Goal: Task Accomplishment & Management: Complete application form

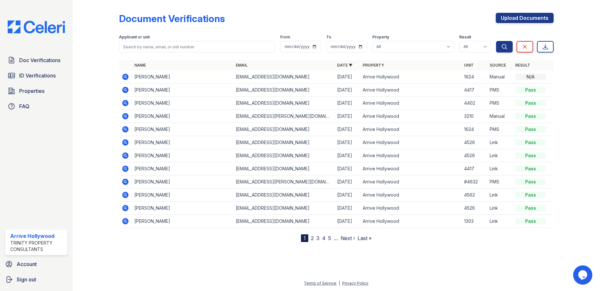
click at [126, 90] on icon at bounding box center [126, 90] width 8 height 8
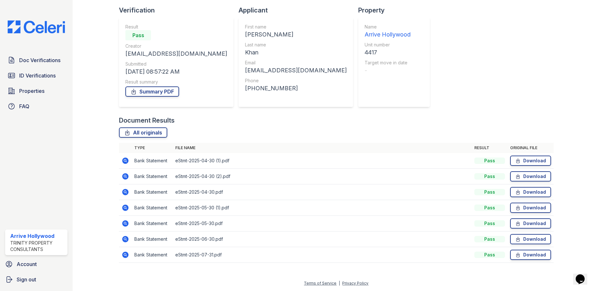
click at [126, 255] on icon at bounding box center [125, 254] width 6 height 6
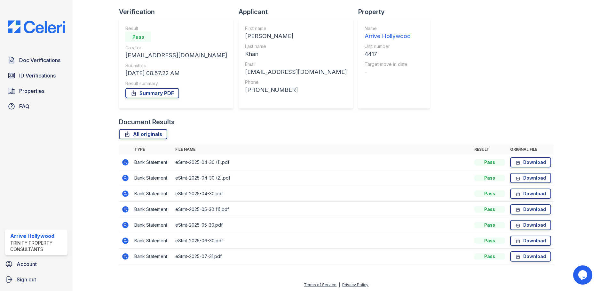
scroll to position [42, 0]
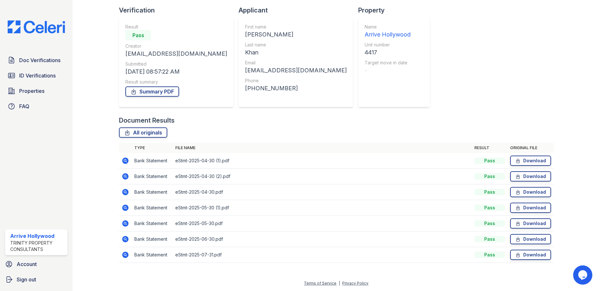
click at [122, 223] on icon at bounding box center [126, 223] width 8 height 8
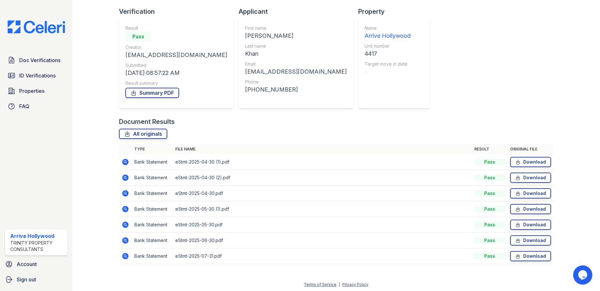
scroll to position [42, 0]
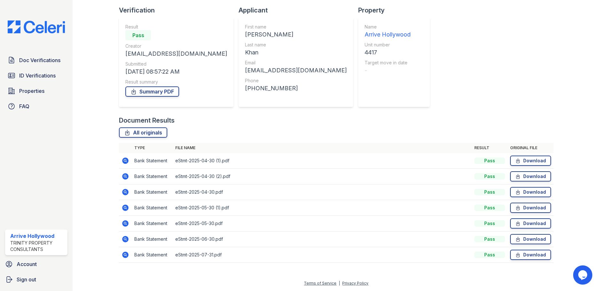
click at [124, 242] on icon at bounding box center [126, 239] width 8 height 8
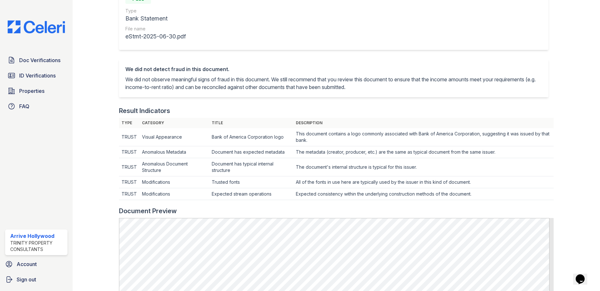
scroll to position [224, 0]
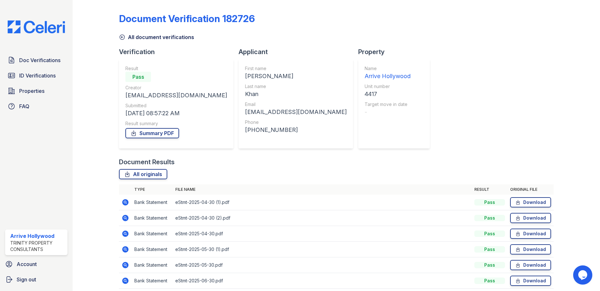
scroll to position [42, 0]
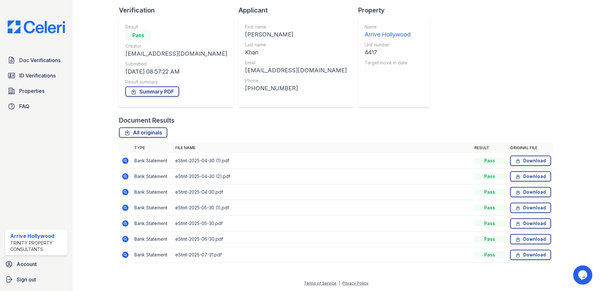
click at [123, 256] on icon at bounding box center [126, 255] width 8 height 8
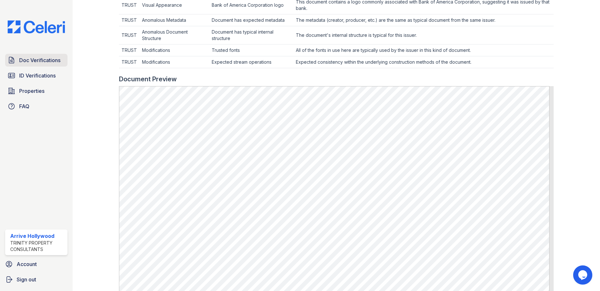
click at [52, 62] on span "Doc Verifications" at bounding box center [39, 60] width 41 height 8
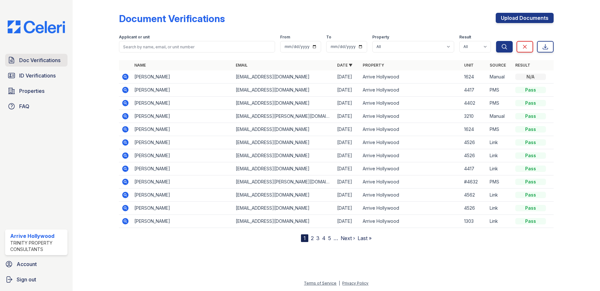
click at [44, 64] on span "Doc Verifications" at bounding box center [39, 60] width 41 height 8
click at [505, 20] on link "Upload Documents" at bounding box center [525, 18] width 58 height 10
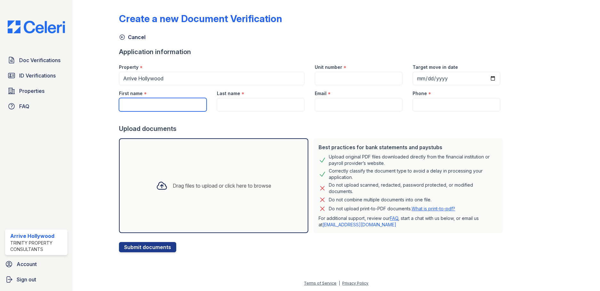
click at [155, 105] on input "First name" at bounding box center [163, 104] width 88 height 13
paste input "Leila"
type input "Leila"
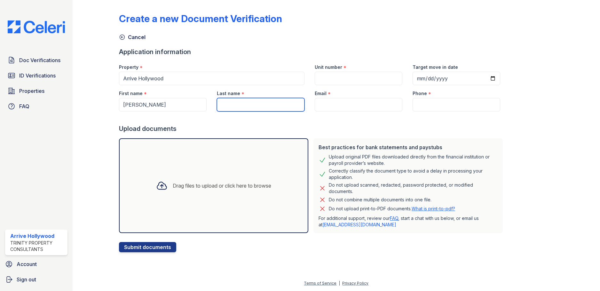
click at [226, 101] on input "Last name" at bounding box center [261, 104] width 88 height 13
paste input "My Dashboard Leasing Center Revenue Intelligence Leads77Applicants23Residents99…"
type input "My Dashboard Leasing Center Revenue Intelligence Leads77Applicants23Residents99…"
click at [252, 100] on input "Last name" at bounding box center [261, 104] width 88 height 13
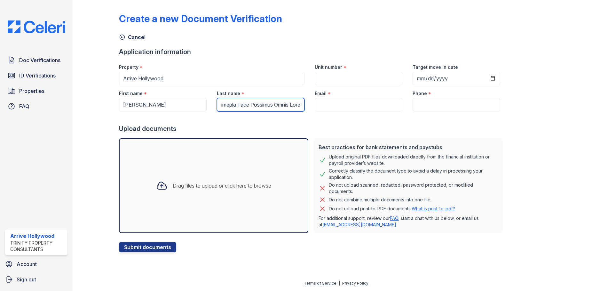
click at [252, 103] on input "Last name" at bounding box center [261, 104] width 88 height 13
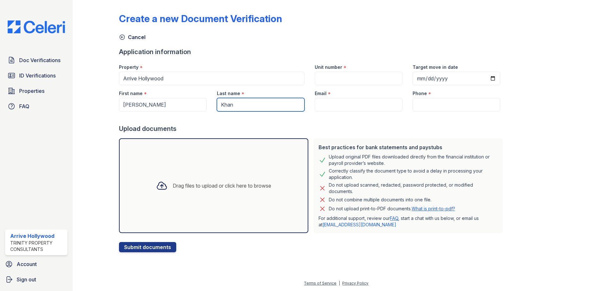
type input "Khan"
click at [359, 110] on input "Email" at bounding box center [359, 104] width 88 height 13
click at [179, 189] on div "Drag files to upload or click here to browse" at bounding box center [222, 186] width 99 height 8
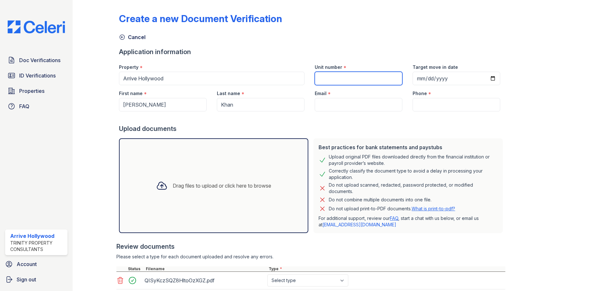
click at [326, 76] on input "Unit number" at bounding box center [359, 78] width 88 height 13
type input "4417"
click at [480, 77] on input "Target move in date" at bounding box center [457, 78] width 88 height 13
click at [483, 77] on input "Target move in date" at bounding box center [457, 78] width 88 height 13
click at [487, 77] on input "2025-09-26" at bounding box center [457, 78] width 88 height 13
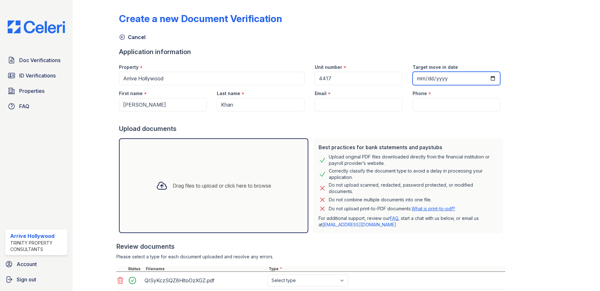
type input "2025-09-14"
click at [344, 36] on div "Cancel" at bounding box center [336, 35] width 435 height 12
click at [339, 105] on input "Email" at bounding box center [359, 104] width 88 height 13
paste input "leilakhan90@gmail.com"
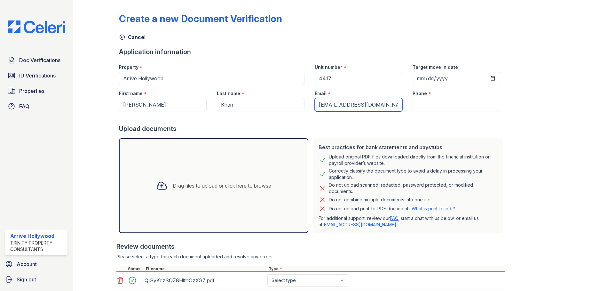
type input "leilakhan90@gmail.com"
click at [427, 105] on input "Phone" at bounding box center [457, 104] width 88 height 13
paste input "(323) 901-6004"
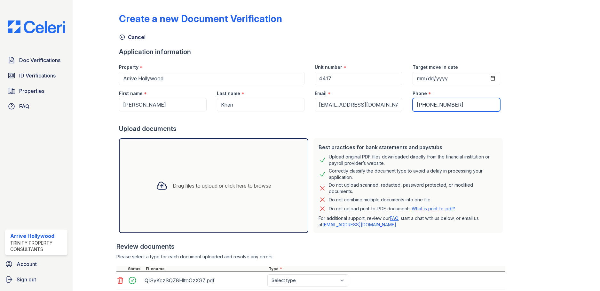
type input "(323) 901-6004"
click at [548, 101] on div "Create a new Document Verification Cancel Application information Property * Ar…" at bounding box center [336, 158] width 435 height 310
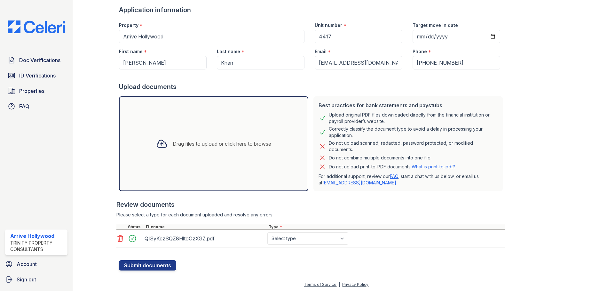
scroll to position [43, 0]
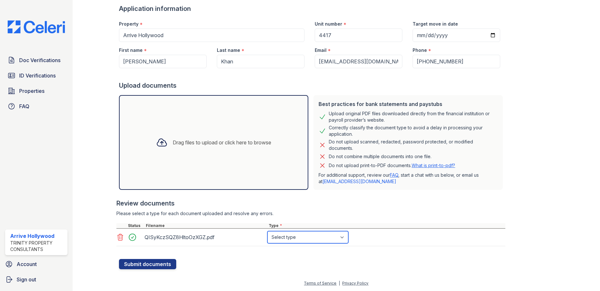
click at [299, 236] on select "Select type Paystub Bank Statement Offer Letter Tax Documents Benefit Award Let…" at bounding box center [307, 237] width 81 height 12
click at [267, 231] on select "Select type Paystub Bank Statement Offer Letter Tax Documents Benefit Award Let…" at bounding box center [307, 237] width 81 height 12
click at [323, 235] on select "Select type Paystub Bank Statement Offer Letter Tax Documents Benefit Award Let…" at bounding box center [307, 237] width 81 height 12
select select "other"
click at [267, 231] on select "Select type Paystub Bank Statement Offer Letter Tax Documents Benefit Award Let…" at bounding box center [307, 237] width 81 height 12
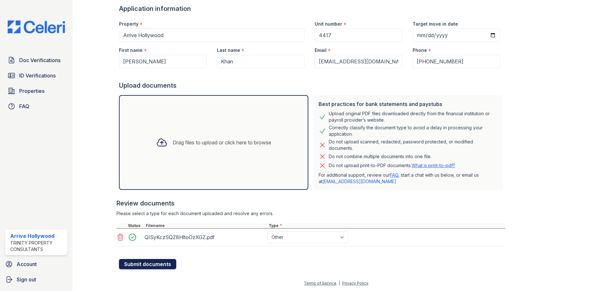
click at [165, 265] on button "Submit documents" at bounding box center [147, 264] width 57 height 10
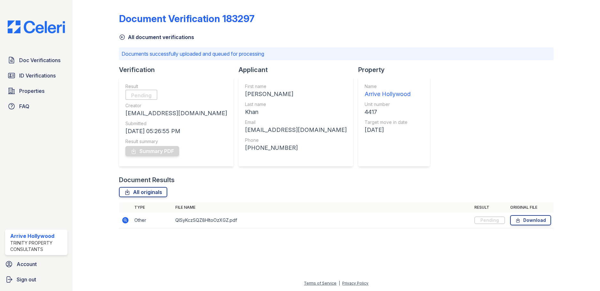
click at [140, 38] on link "All document verifications" at bounding box center [156, 37] width 75 height 8
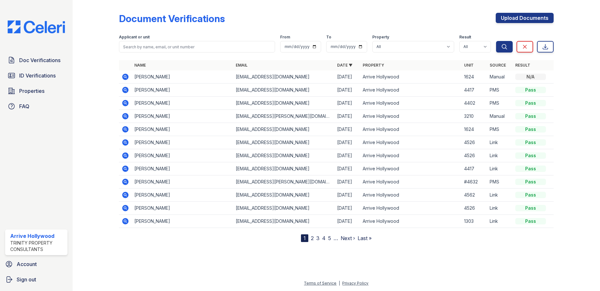
click at [125, 77] on icon at bounding box center [125, 77] width 2 height 2
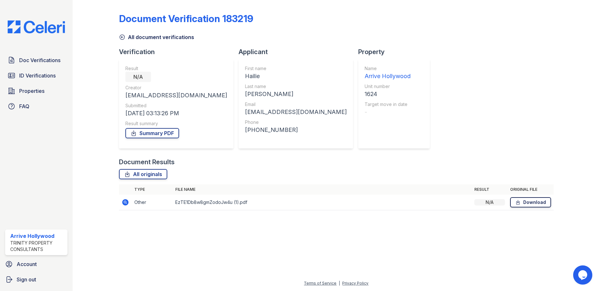
click at [522, 202] on link "Download" at bounding box center [530, 202] width 41 height 10
click at [39, 64] on span "Doc Verifications" at bounding box center [39, 60] width 41 height 8
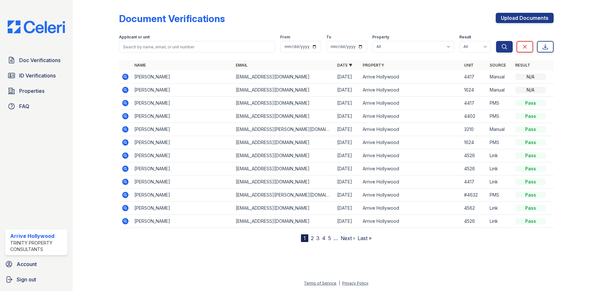
click at [127, 144] on icon at bounding box center [125, 142] width 6 height 6
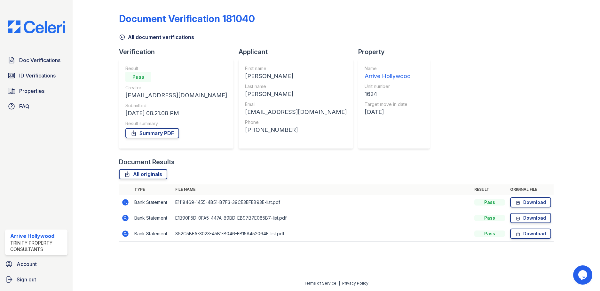
click at [127, 202] on icon at bounding box center [125, 202] width 6 height 6
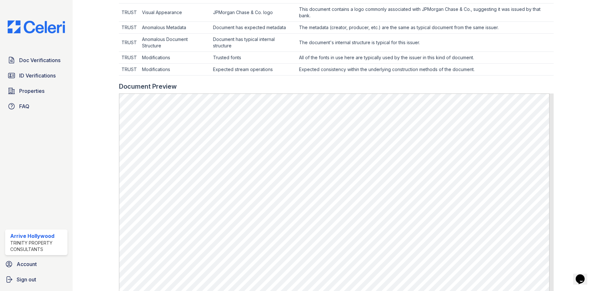
scroll to position [320, 0]
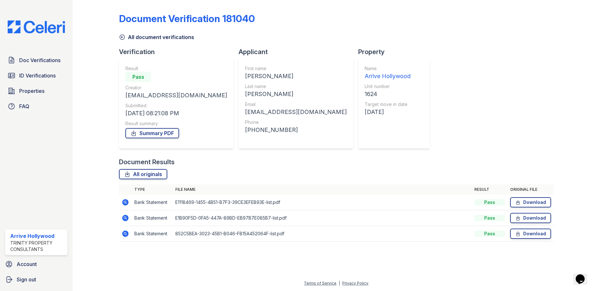
click at [127, 203] on icon at bounding box center [125, 202] width 6 height 6
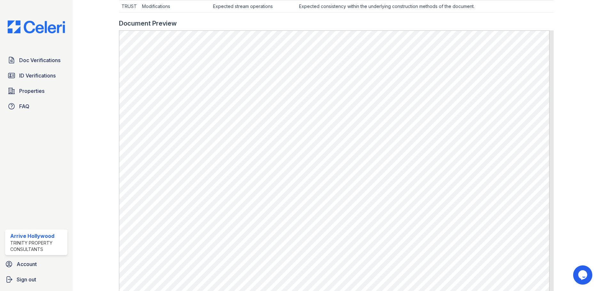
scroll to position [286, 0]
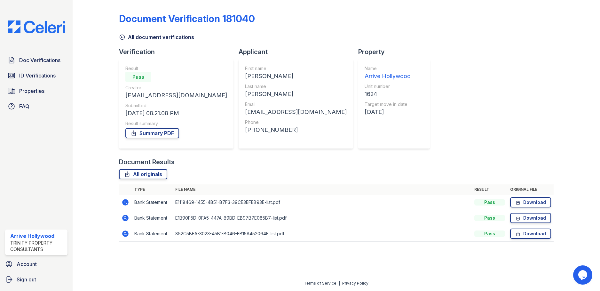
click at [125, 217] on icon at bounding box center [125, 218] width 2 height 2
click at [126, 234] on icon at bounding box center [126, 234] width 8 height 8
